Goal: Information Seeking & Learning: Check status

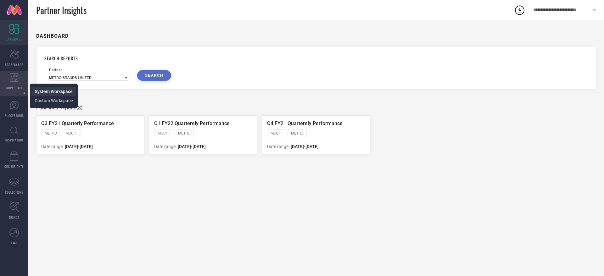
click at [58, 92] on span "System Workspace" at bounding box center [54, 91] width 38 height 5
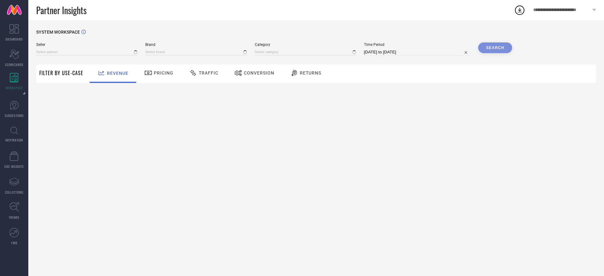
type input "All"
type input "1 STOP FASHION"
type input "All"
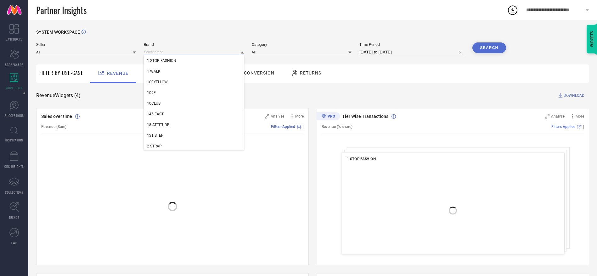
click at [184, 51] on input at bounding box center [194, 52] width 100 height 7
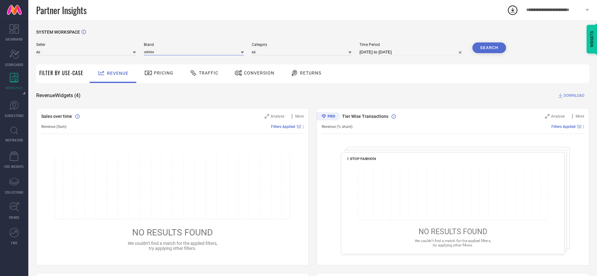
type input "adidas"
click at [243, 53] on icon at bounding box center [242, 53] width 3 height 2
click at [222, 58] on div "ADIDAS" at bounding box center [194, 60] width 100 height 11
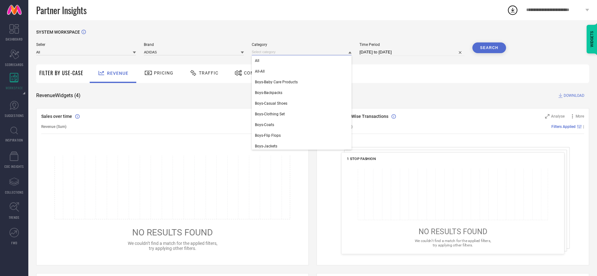
click at [268, 53] on input at bounding box center [302, 52] width 100 height 7
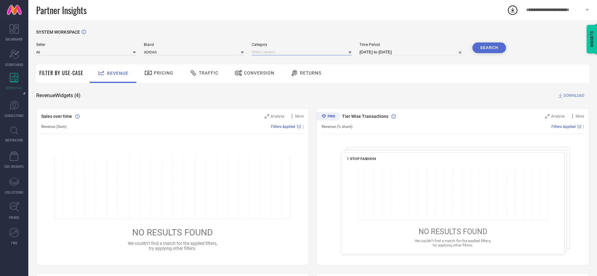
click at [268, 53] on input at bounding box center [302, 52] width 100 height 7
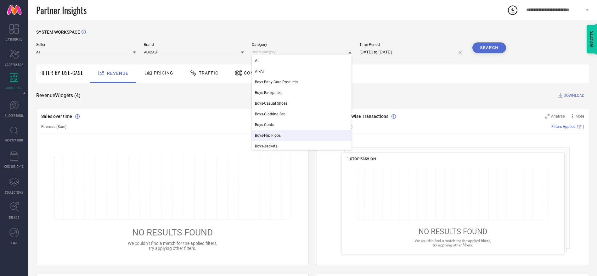
click at [272, 139] on div "Boys-Flip Flops" at bounding box center [302, 135] width 100 height 11
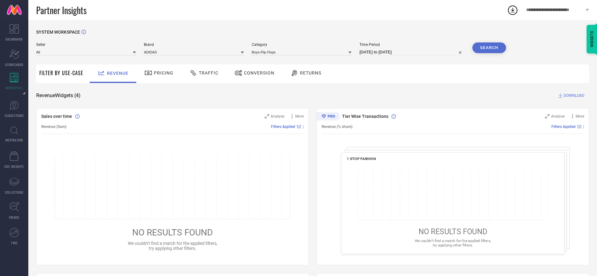
select select "7"
select select "2025"
select select "8"
select select "2025"
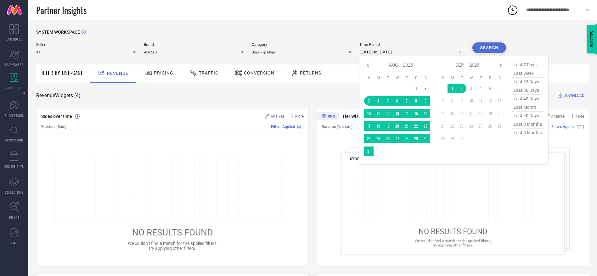
click at [443, 54] on input "[DATE] to [DATE]" at bounding box center [412, 52] width 105 height 8
drag, startPoint x: 443, startPoint y: 54, endPoint x: 535, endPoint y: 117, distance: 111.2
click at [464, 56] on div "[DATE] to [DATE] Jan Feb Mar Apr May Jun [DATE] Aug Sep Oct Nov [DATE] 2016 201…" at bounding box center [412, 52] width 105 height 8
click at [535, 117] on span "last 90 days" at bounding box center [527, 116] width 31 height 8
type input "[DATE] to [DATE]"
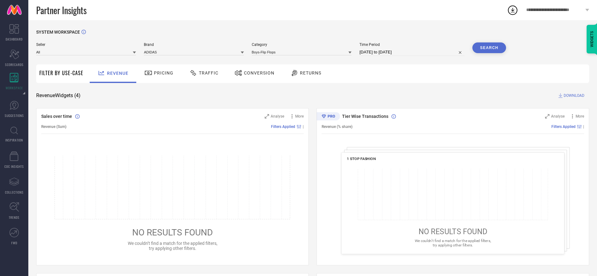
click at [482, 49] on button "Search" at bounding box center [490, 47] width 34 height 11
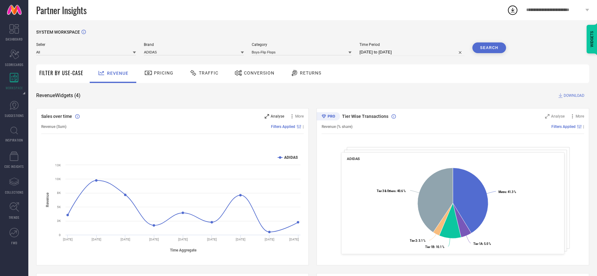
click at [282, 115] on span "Analyse" at bounding box center [278, 116] width 14 height 4
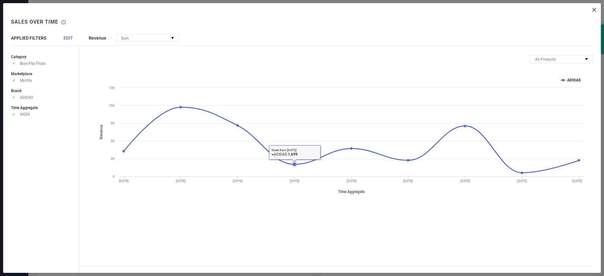
click at [296, 165] on icon at bounding box center [295, 165] width 4 height 4
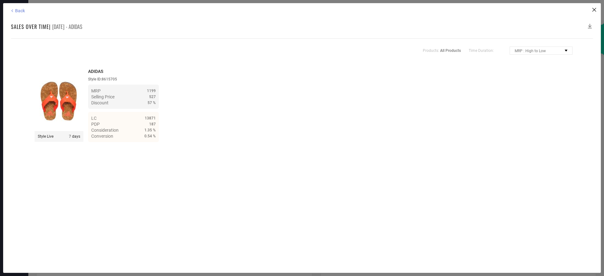
click at [12, 12] on icon at bounding box center [12, 11] width 6 height 6
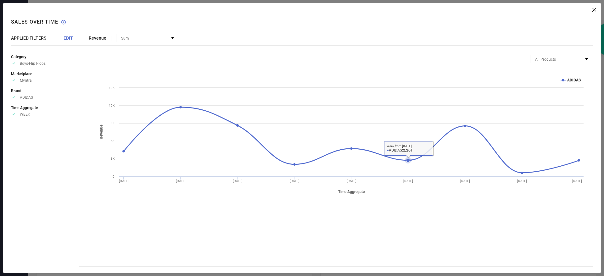
click at [408, 160] on icon at bounding box center [408, 161] width 4 height 4
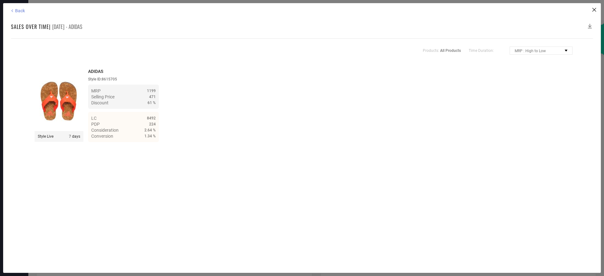
click at [10, 11] on icon at bounding box center [12, 11] width 6 height 6
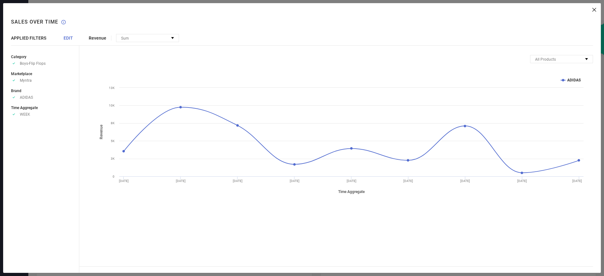
click at [597, 9] on div "Revenue Sum No options available All Products Mapped Products Created with High…" at bounding box center [340, 138] width 522 height 270
click at [593, 11] on icon at bounding box center [595, 10] width 4 height 4
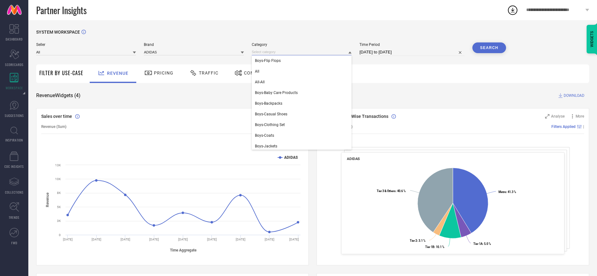
click at [285, 52] on input at bounding box center [302, 52] width 100 height 7
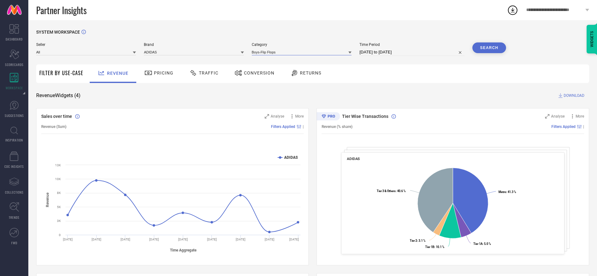
click at [285, 52] on input at bounding box center [302, 52] width 100 height 7
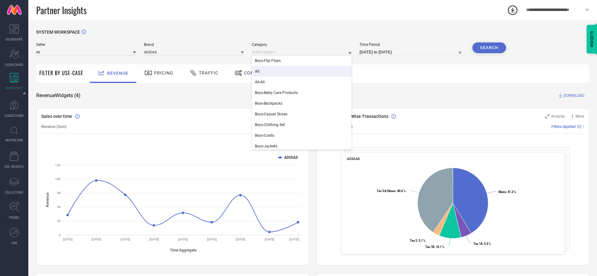
click at [280, 71] on div "All" at bounding box center [302, 71] width 100 height 11
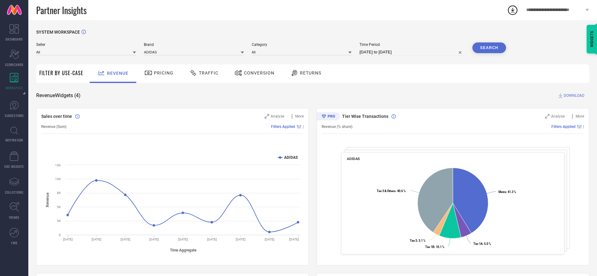
click at [484, 48] on button "Search" at bounding box center [490, 47] width 34 height 11
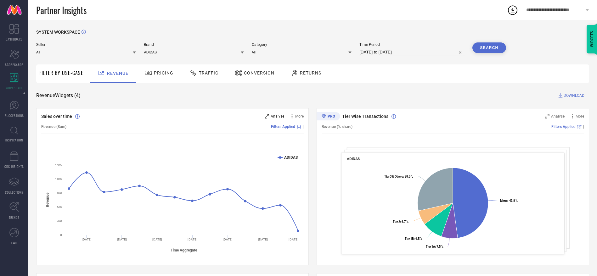
click at [281, 116] on span "Analyse" at bounding box center [278, 116] width 14 height 4
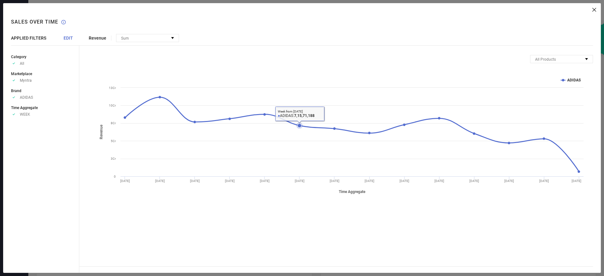
click at [299, 124] on icon at bounding box center [300, 126] width 4 height 4
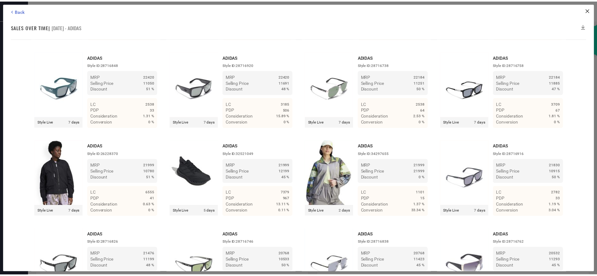
scroll to position [1751, 0]
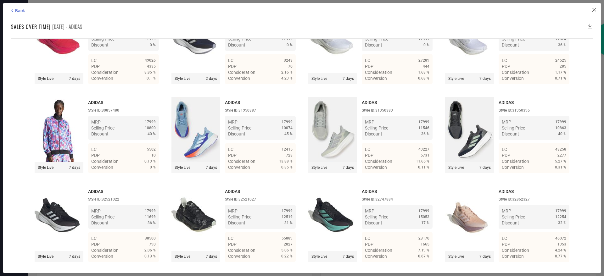
click at [594, 10] on div "Back" at bounding box center [302, 11] width 587 height 6
click at [594, 10] on icon at bounding box center [595, 10] width 4 height 4
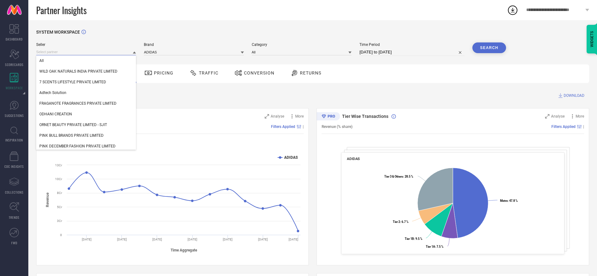
click at [97, 53] on input at bounding box center [86, 52] width 100 height 7
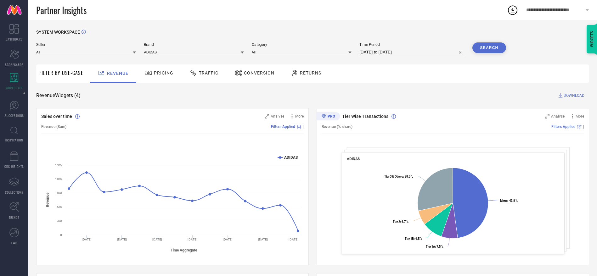
paste input "Flashstar Commerce"
type input "Flashstar Commerce"
click at [135, 51] on icon at bounding box center [134, 52] width 3 height 3
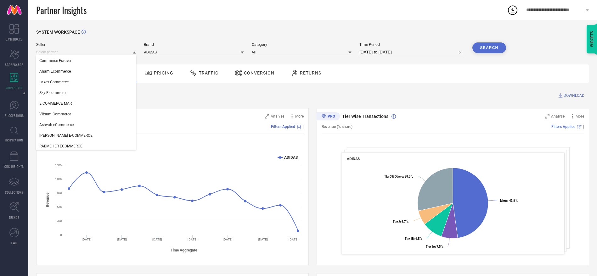
click at [115, 51] on input at bounding box center [86, 52] width 100 height 7
paste input "Flashstar Commerce"
type input "Flashstar Commerce"
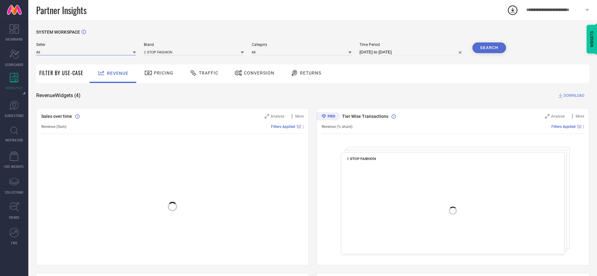
click at [99, 51] on input at bounding box center [86, 52] width 100 height 7
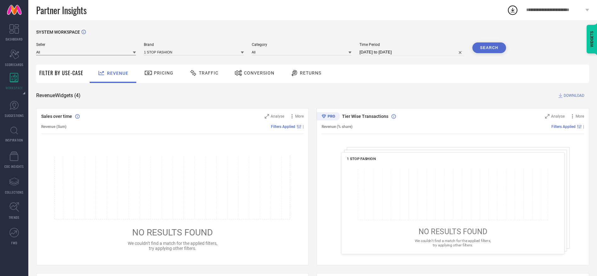
paste input "Flashstar Commerce"
type input "Flashstar Commerce"
click at [133, 54] on div at bounding box center [134, 52] width 3 height 6
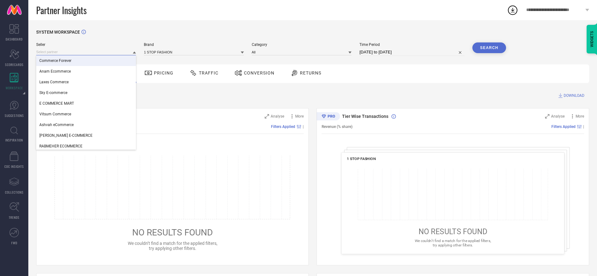
click at [93, 51] on input at bounding box center [86, 52] width 100 height 7
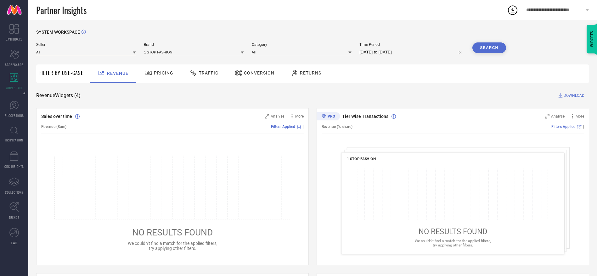
paste input "Flashstar Commerce"
type input "Flashstar Commerce"
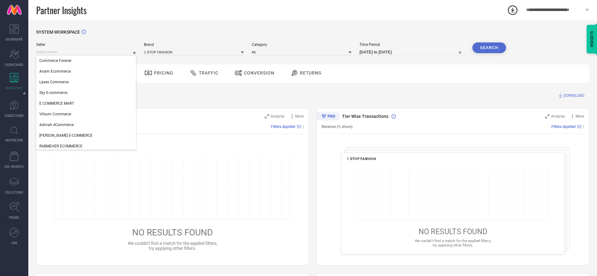
click at [521, 78] on div "Revenue Pricing Traffic Conversion Returns" at bounding box center [338, 74] width 503 height 19
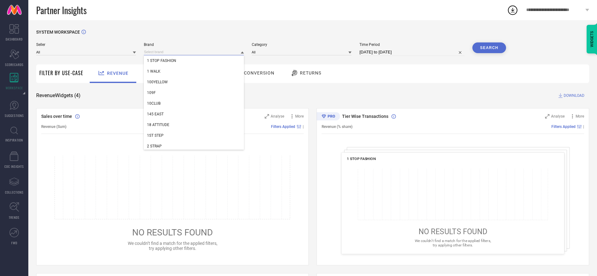
click at [214, 55] on input at bounding box center [194, 52] width 100 height 7
paste input "ADIDAS"
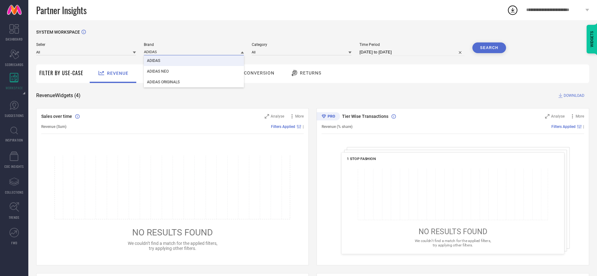
type input "ADIDAS"
click at [185, 59] on div "ADIDAS" at bounding box center [194, 60] width 100 height 11
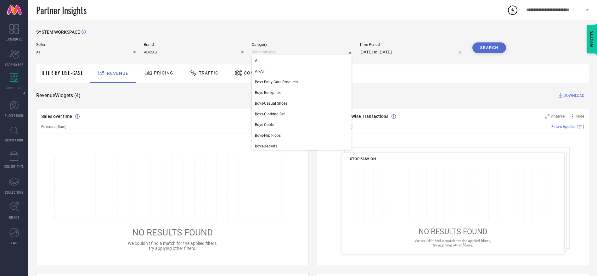
click at [265, 51] on input at bounding box center [302, 52] width 100 height 7
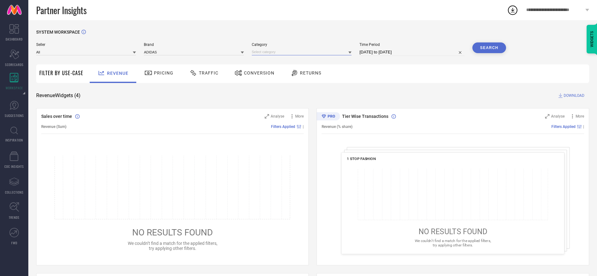
click at [265, 51] on input at bounding box center [302, 52] width 100 height 7
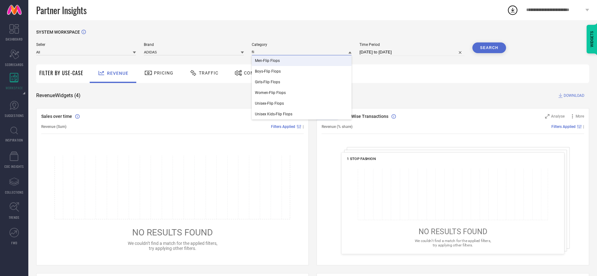
type input "fli"
click at [275, 59] on span "Men-Flip Flops" at bounding box center [267, 61] width 25 height 4
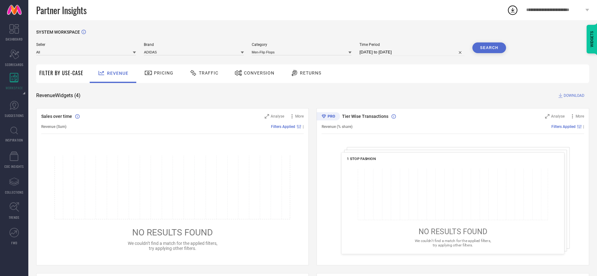
select select "7"
select select "2025"
select select "8"
select select "2025"
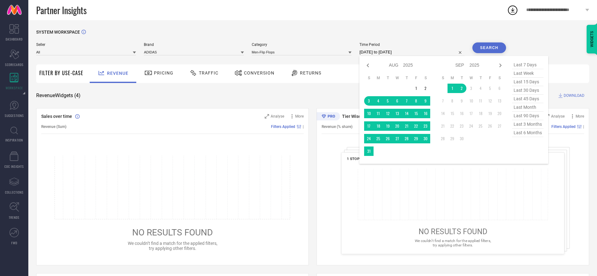
click at [421, 48] on input "[DATE] to [DATE]" at bounding box center [412, 52] width 105 height 8
click at [535, 116] on span "last 90 days" at bounding box center [527, 116] width 31 height 8
type input "[DATE] to [DATE]"
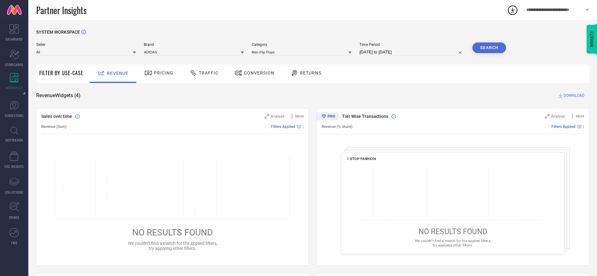
click at [489, 51] on button "Search" at bounding box center [490, 47] width 34 height 11
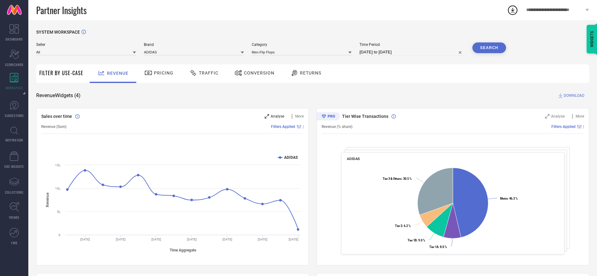
click at [273, 116] on span "Analyse" at bounding box center [278, 116] width 14 height 4
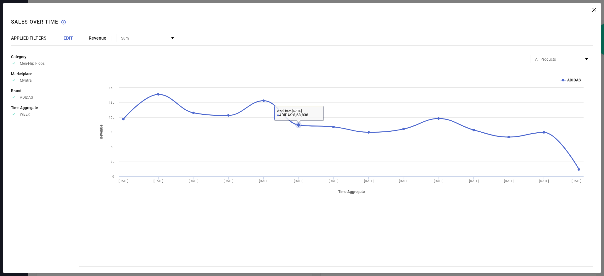
click at [298, 124] on icon at bounding box center [299, 125] width 4 height 4
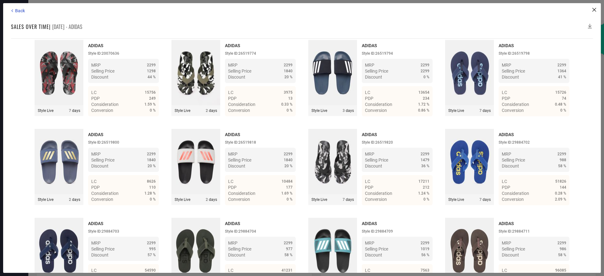
scroll to position [478, 0]
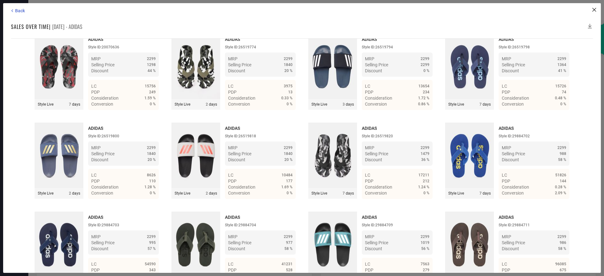
click at [65, 247] on img at bounding box center [59, 244] width 49 height 65
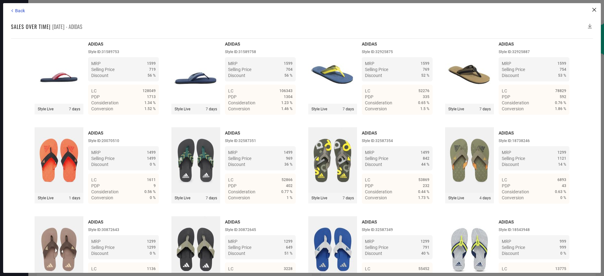
scroll to position [2376, 0]
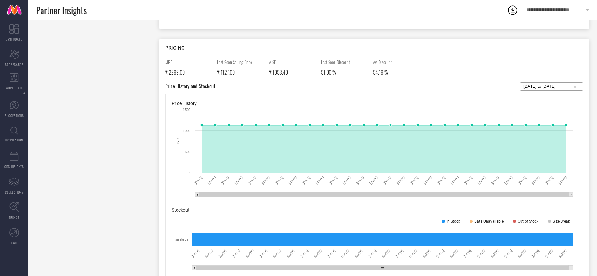
scroll to position [254, 0]
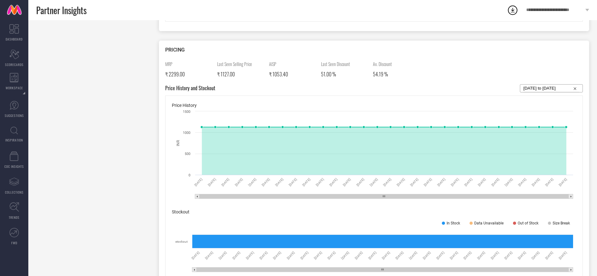
drag, startPoint x: 308, startPoint y: 199, endPoint x: 349, endPoint y: 193, distance: 41.6
click at [349, 193] on icon "Created with Highcharts 9.3.3 INR 06 Aug 25 07 Aug 25 08 Aug 25 09 Aug 25 10 Au…" at bounding box center [374, 155] width 405 height 94
select select "7"
select select "2025"
select select "8"
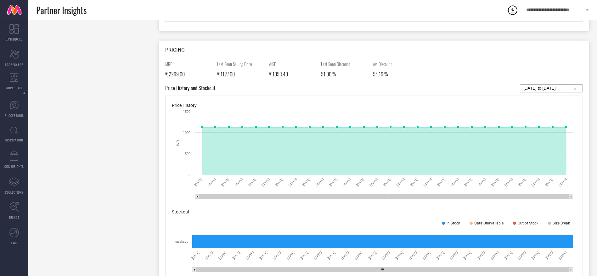
select select "2025"
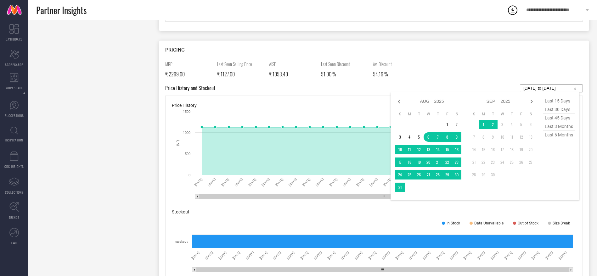
click at [564, 88] on input "06-08-2025 to 04-09-2025" at bounding box center [552, 89] width 56 height 8
click at [401, 103] on icon at bounding box center [399, 102] width 8 height 8
select select "6"
select select "2025"
select select "7"
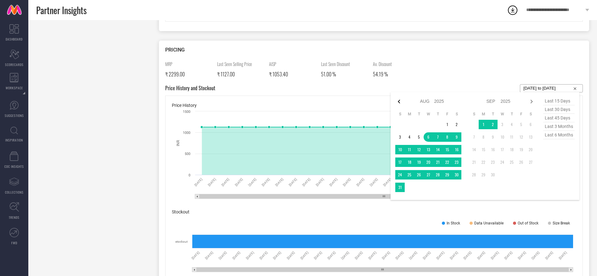
select select "2025"
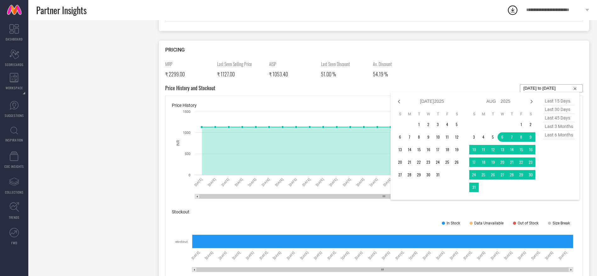
click at [552, 137] on span "last 6 months" at bounding box center [558, 135] width 31 height 8
type input "01-03-2025 to 31-08-2025"
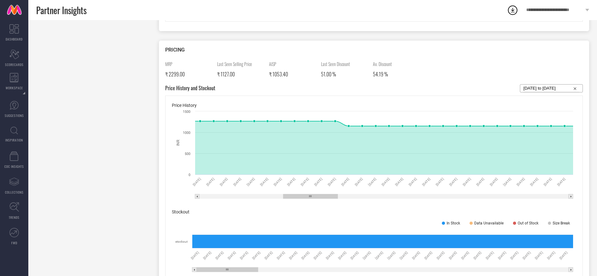
drag, startPoint x: 251, startPoint y: 195, endPoint x: 335, endPoint y: 207, distance: 84.3
click at [335, 207] on div "Price History Created with Highcharts 9.3.3 INR 11 Apr 25 12 Apr 25 13 Apr 25 1…" at bounding box center [374, 189] width 418 height 187
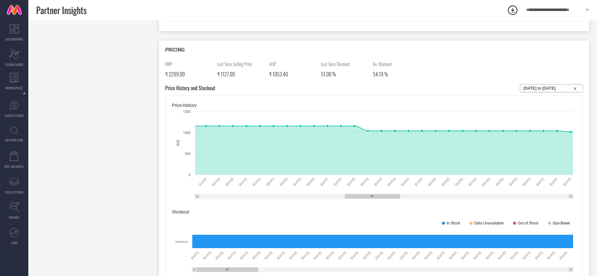
drag, startPoint x: 316, startPoint y: 197, endPoint x: 378, endPoint y: 204, distance: 62.4
click at [378, 204] on div "Price History Created with Highcharts 9.3.3 INR 12 May 25 13 May 25 14 May 25 1…" at bounding box center [374, 189] width 418 height 187
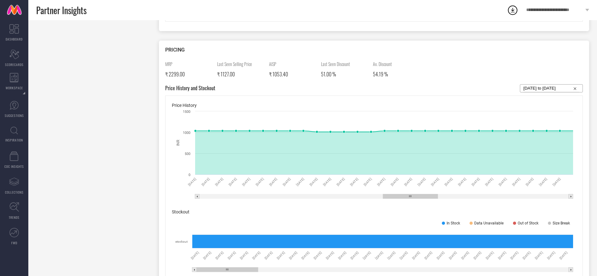
drag, startPoint x: 380, startPoint y: 197, endPoint x: 418, endPoint y: 210, distance: 40.2
click at [418, 210] on div "Price History Created with Highcharts 9.3.3 INR 30 May 25 31 May 25 01 Jun 25 0…" at bounding box center [374, 189] width 418 height 187
drag, startPoint x: 429, startPoint y: 197, endPoint x: 474, endPoint y: 195, distance: 44.7
click at [474, 195] on rect at bounding box center [455, 196] width 55 height 4
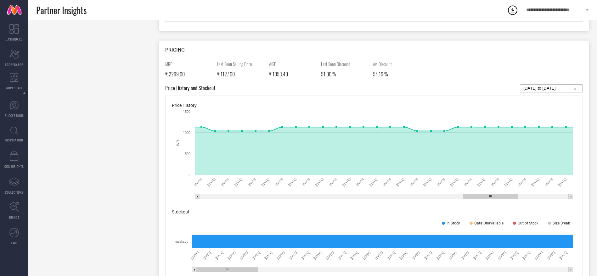
drag, startPoint x: 446, startPoint y: 196, endPoint x: 482, endPoint y: 199, distance: 36.0
click at [482, 199] on rect at bounding box center [490, 197] width 55 height 4
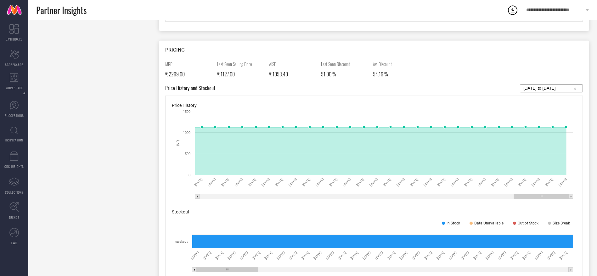
drag, startPoint x: 473, startPoint y: 197, endPoint x: 564, endPoint y: 192, distance: 91.4
click at [564, 192] on icon "Created with Highcharts 9.3.3 INR 03 Aug 25 04 Aug 25 05 Aug 25 06 Aug 25 07 Au…" at bounding box center [374, 155] width 405 height 94
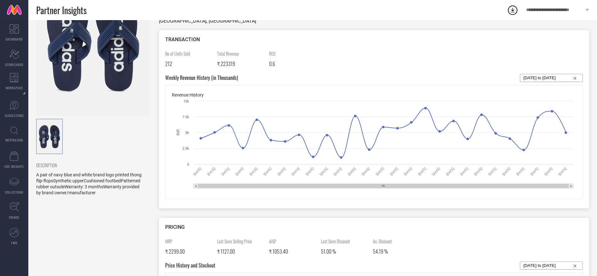
scroll to position [0, 0]
